Goal: Participate in discussion: Engage in conversation with other users on a specific topic

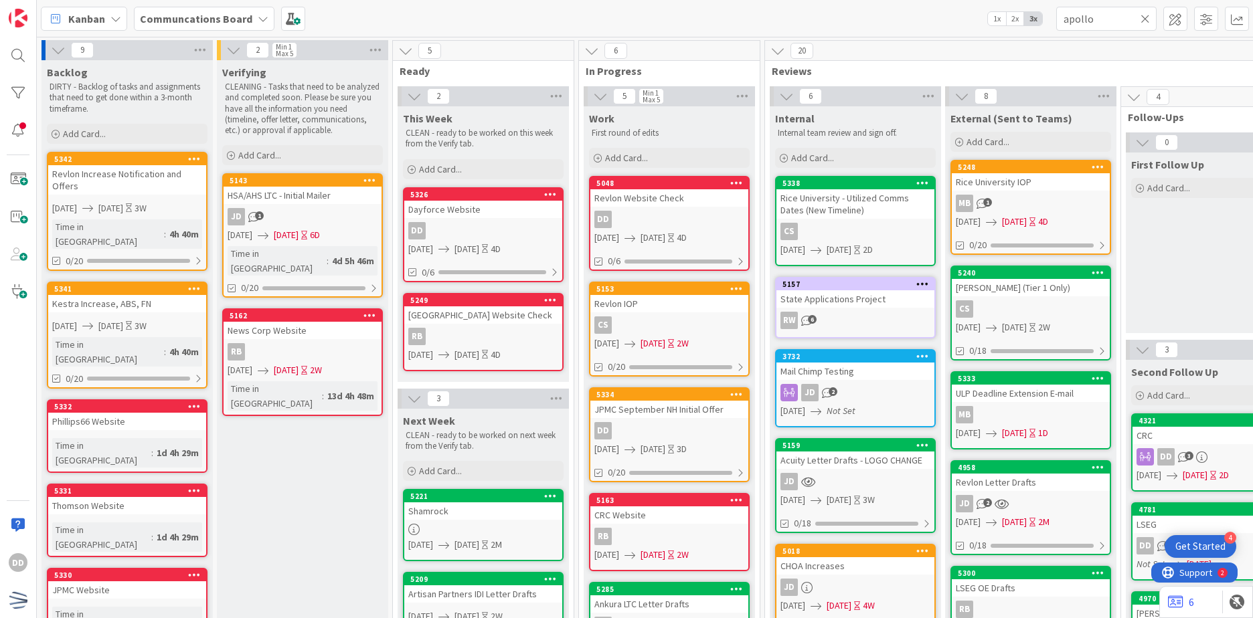
type input "apollo"
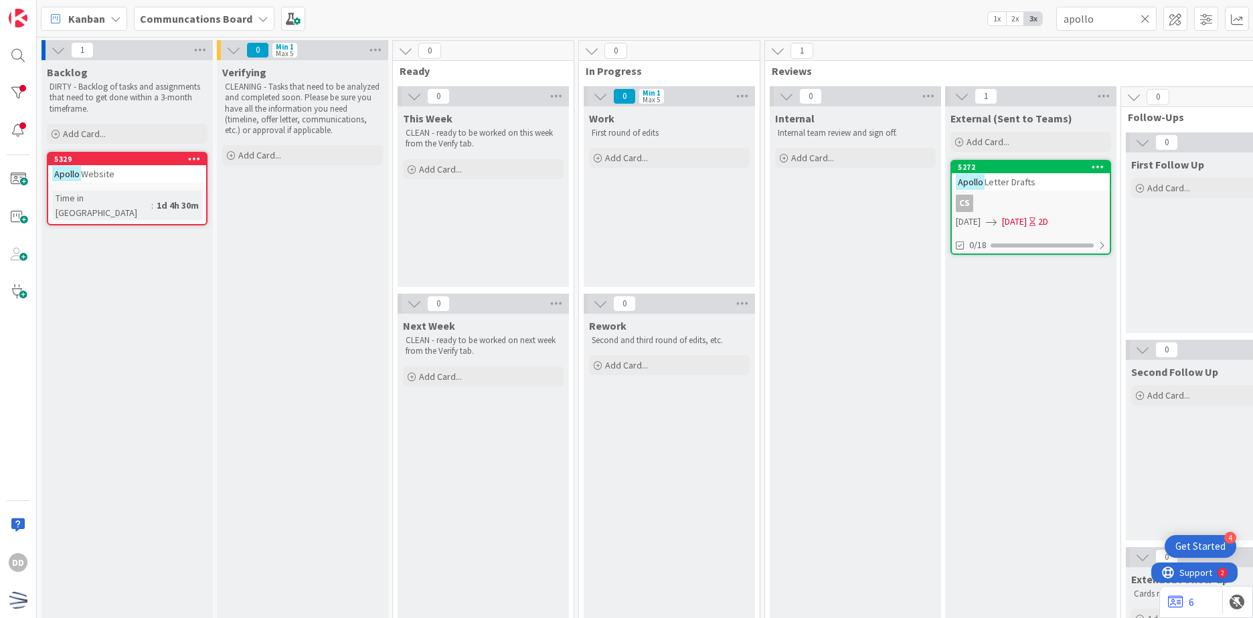
click at [1147, 20] on icon at bounding box center [1144, 19] width 9 height 12
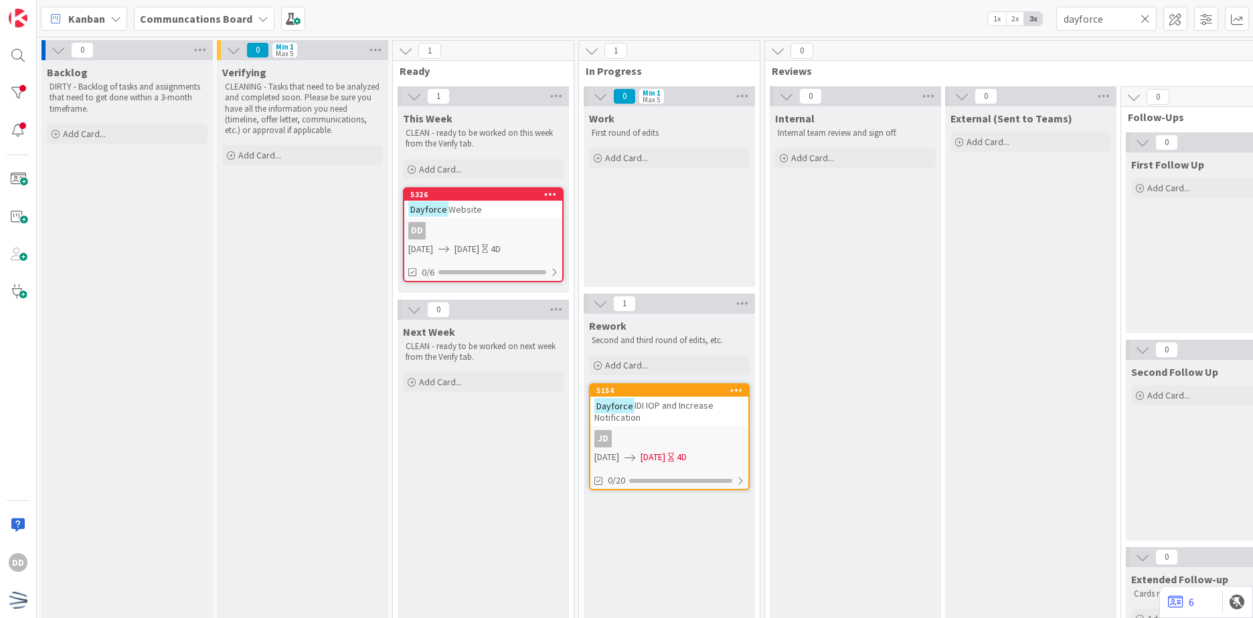
type input "dayforce"
click at [729, 432] on div "JD" at bounding box center [669, 438] width 158 height 17
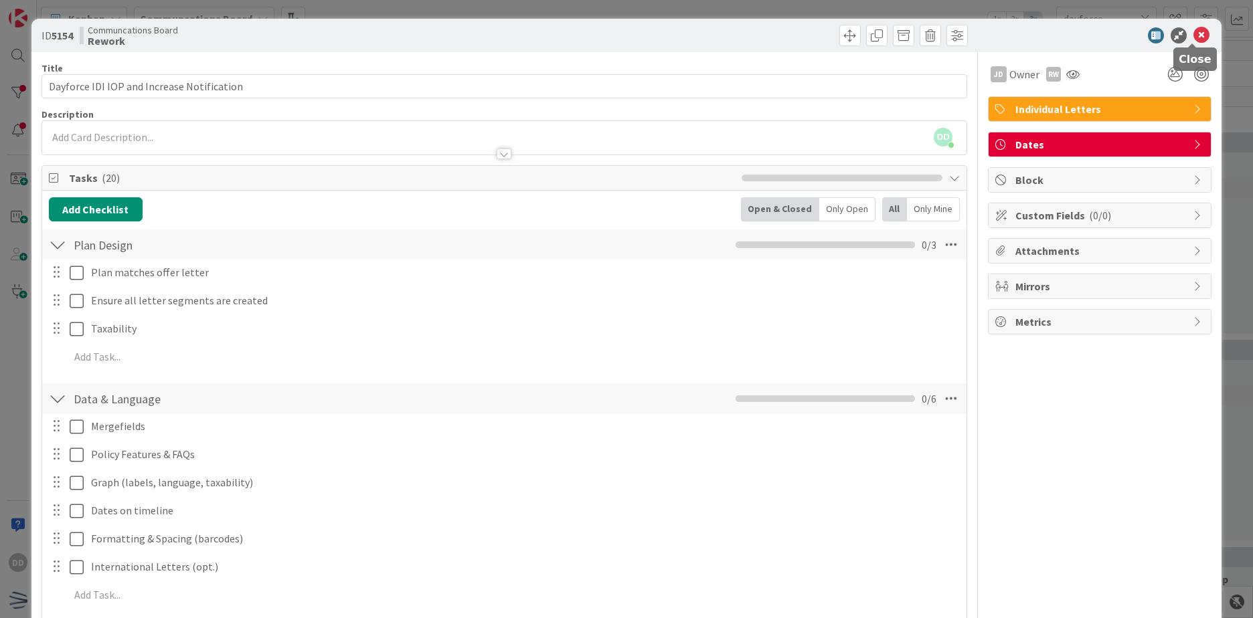
click at [1196, 38] on icon at bounding box center [1201, 35] width 16 height 16
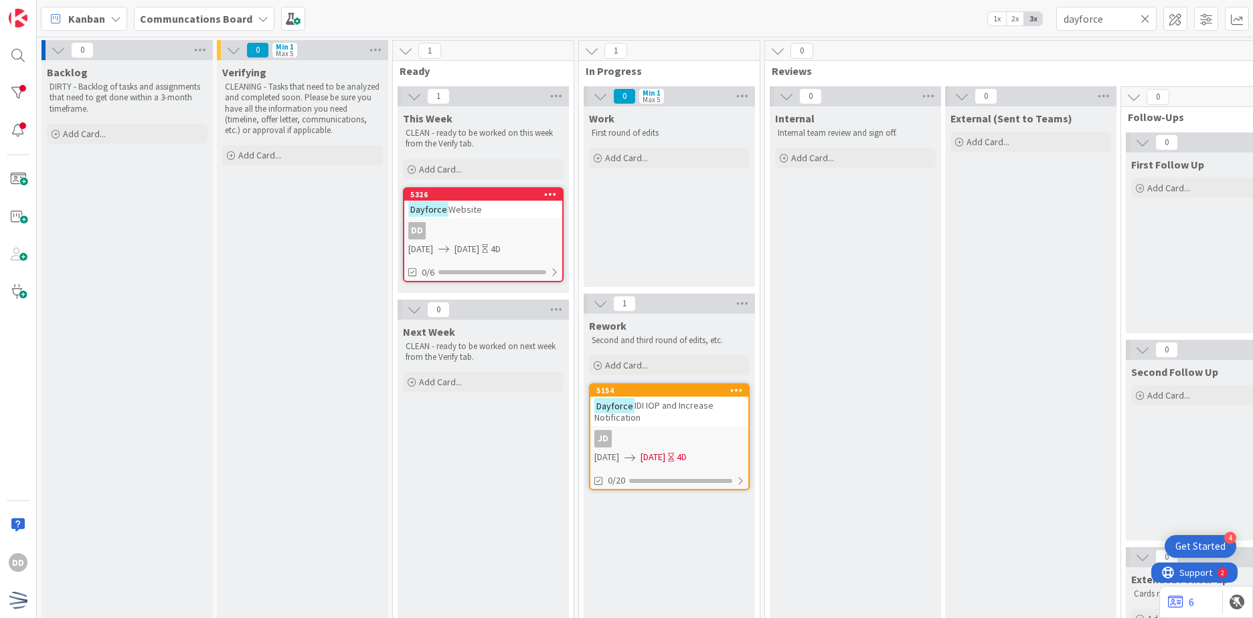
click at [1144, 17] on icon at bounding box center [1144, 19] width 9 height 12
